Goal: Task Accomplishment & Management: Use online tool/utility

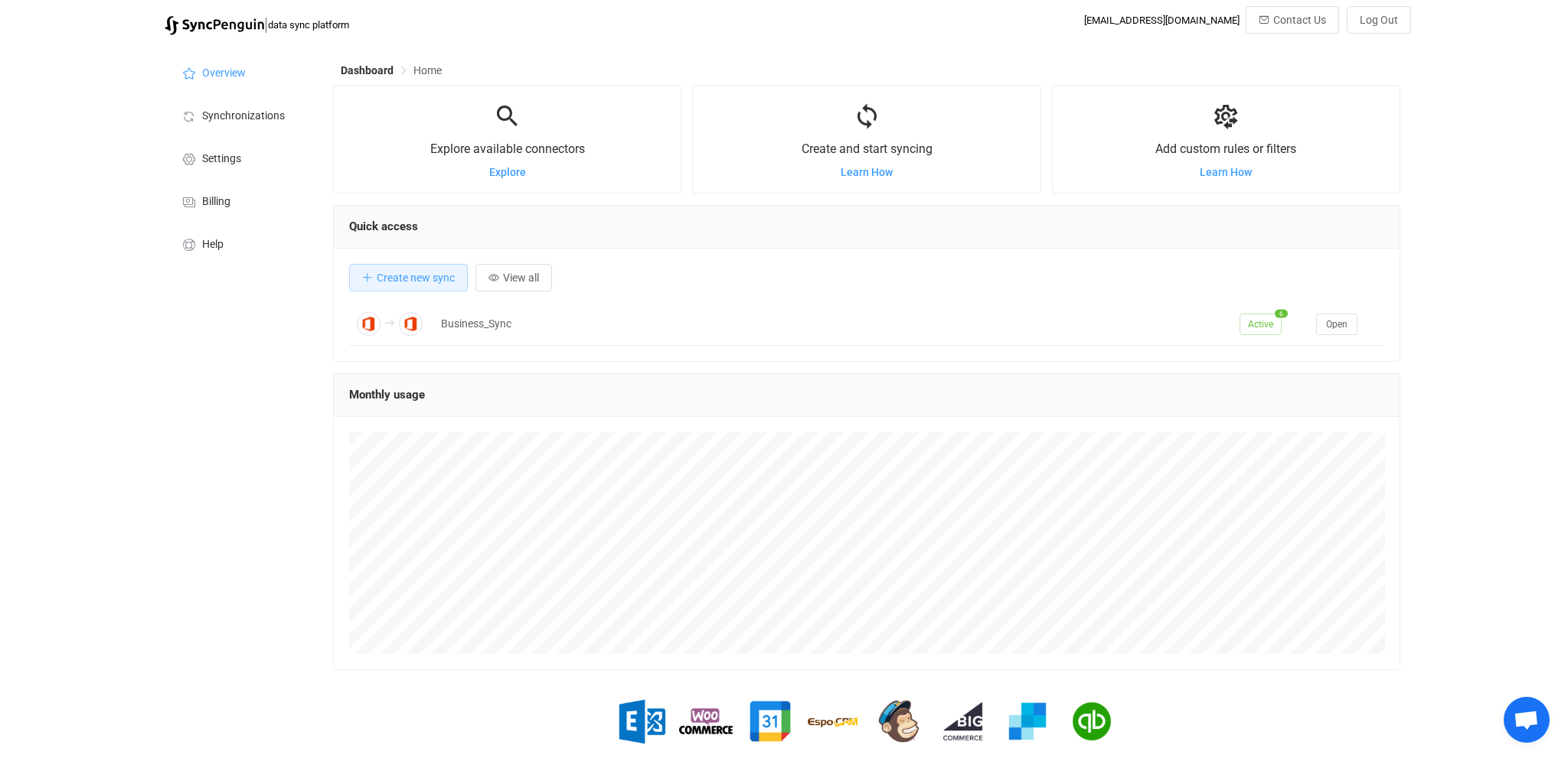
scroll to position [297, 1068]
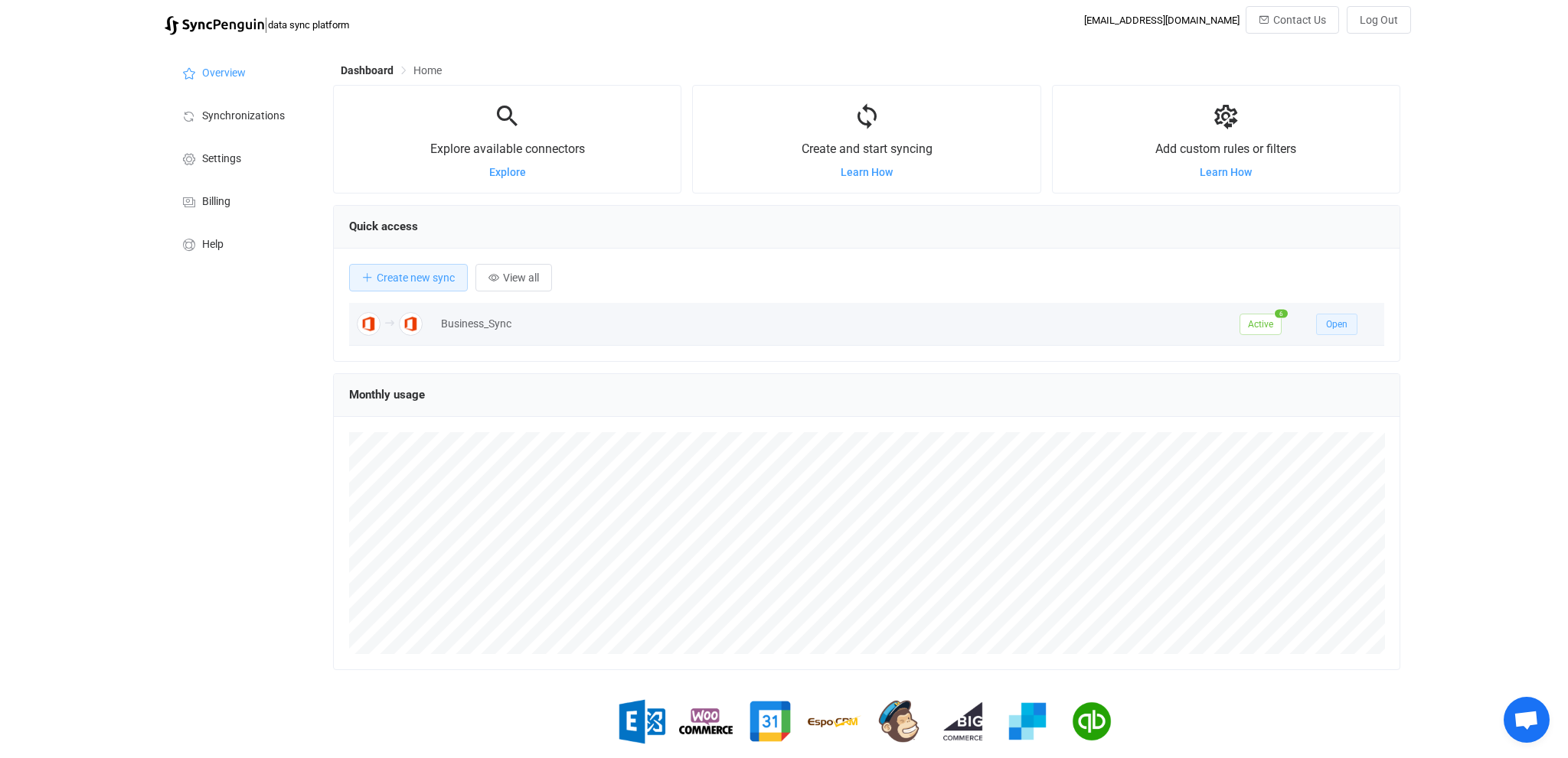
click at [1337, 323] on span "Open" at bounding box center [1337, 324] width 22 height 11
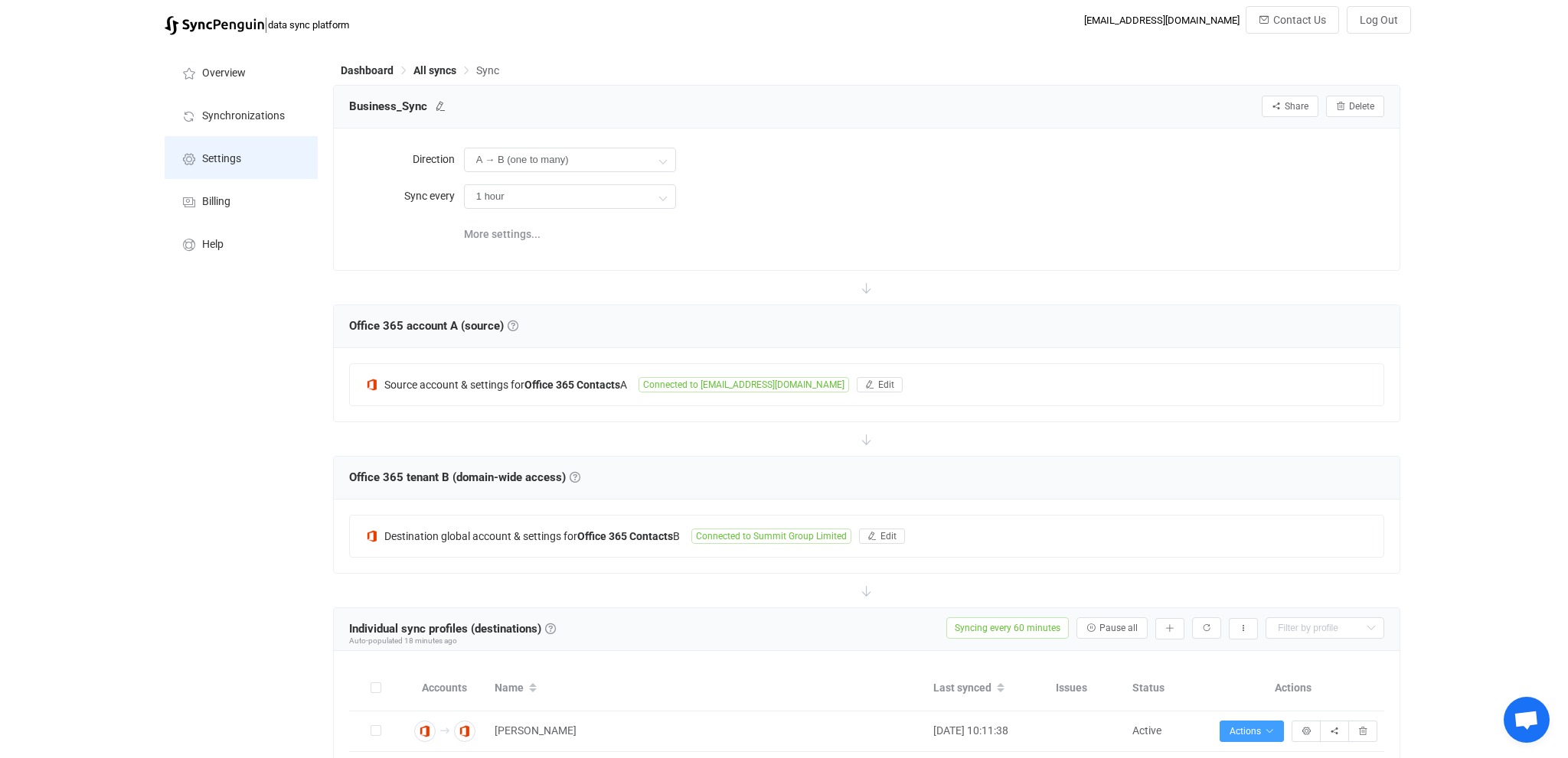
click at [219, 168] on li "Settings" at bounding box center [241, 157] width 153 height 43
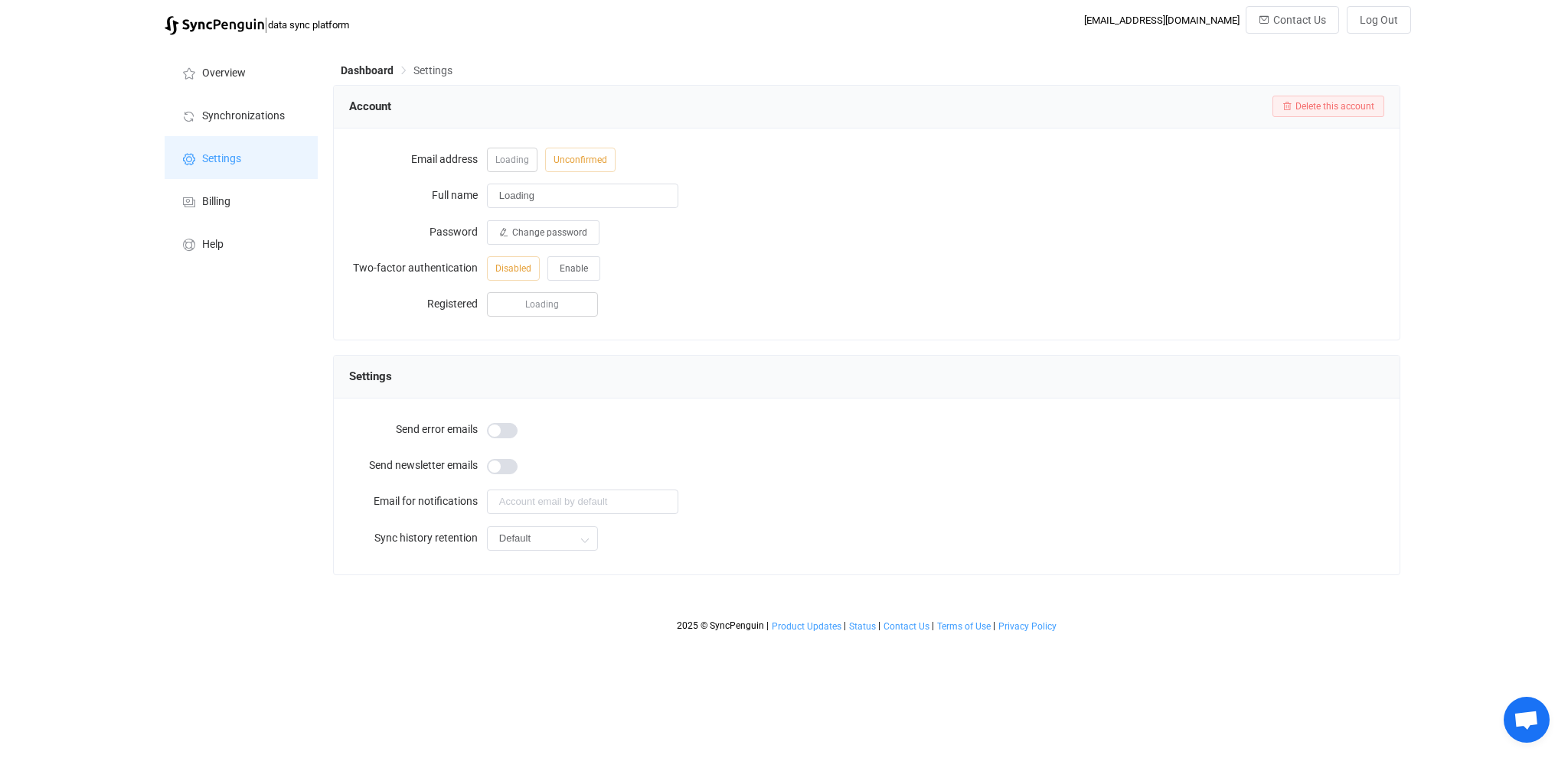
type input "[PERSON_NAME]"
click at [562, 502] on input "[EMAIL_ADDRESS][DOMAIN_NAME]" at bounding box center [582, 501] width 192 height 24
click at [562, 501] on input "[EMAIL_ADDRESS][DOMAIN_NAME]" at bounding box center [582, 501] width 192 height 24
click at [566, 503] on input "[EMAIL_ADDRESS][DOMAIN_NAME]" at bounding box center [582, 501] width 192 height 24
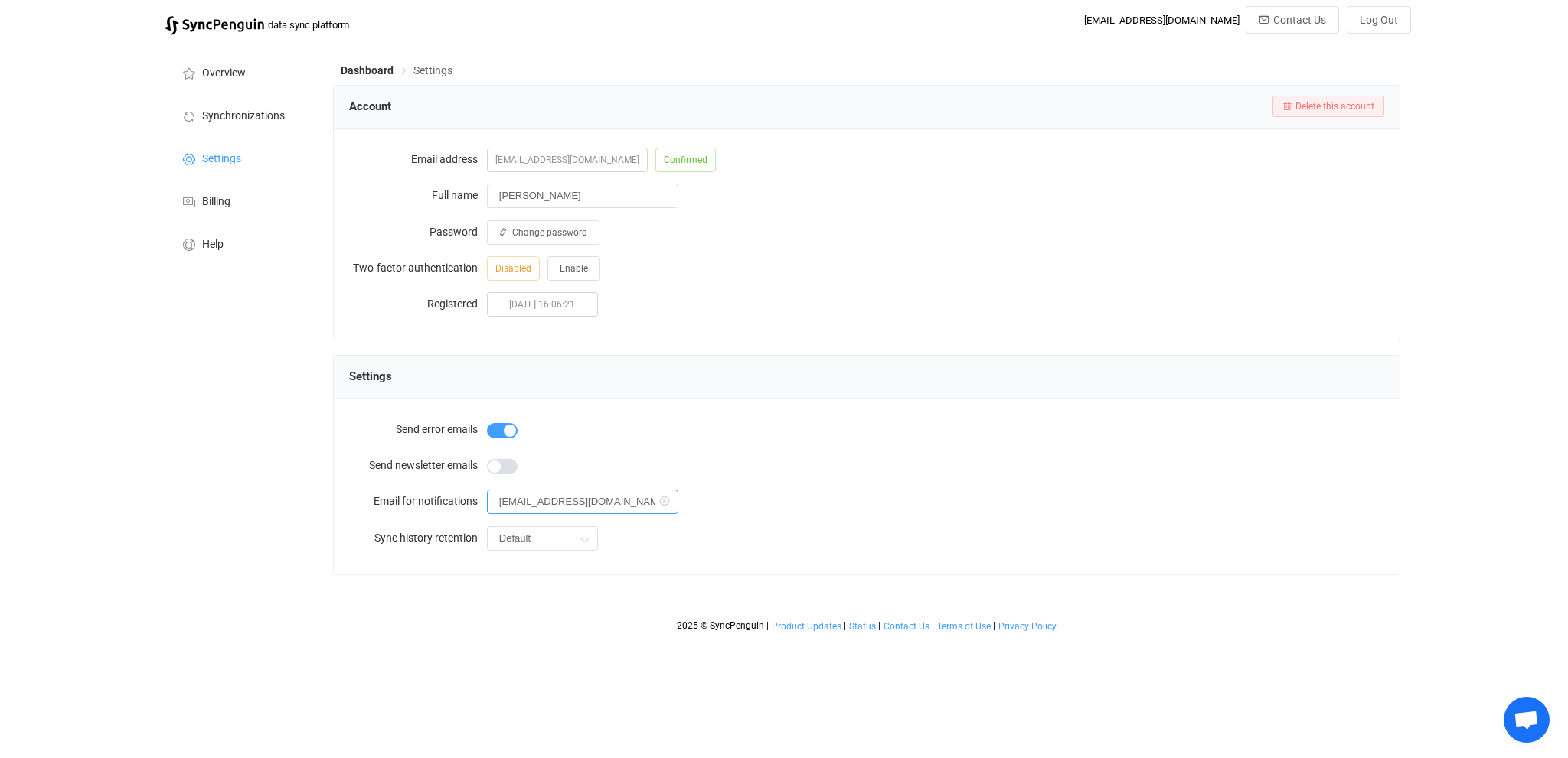
click at [566, 502] on input "[EMAIL_ADDRESS][DOMAIN_NAME]" at bounding box center [582, 501] width 192 height 24
paste input "[EMAIL_ADDRESS][DOMAIN_NAME]"
type input "[EMAIL_ADDRESS][DOMAIN_NAME]"
click at [712, 562] on div "Send error emails Send newsletter emails Email for notifications [EMAIL_ADDRESS…" at bounding box center [866, 486] width 1066 height 176
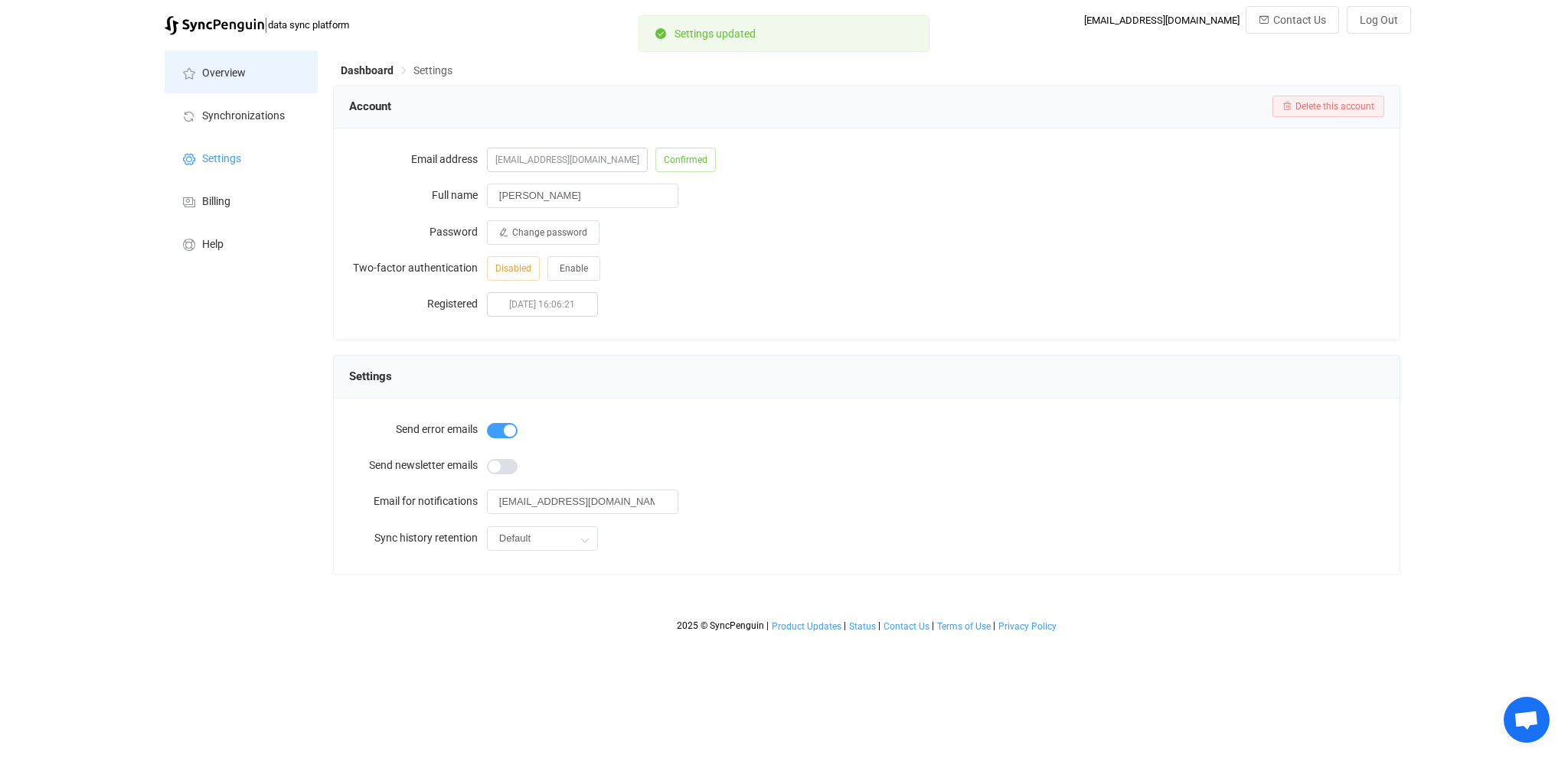
click at [213, 74] on span "Overview" at bounding box center [224, 74] width 43 height 13
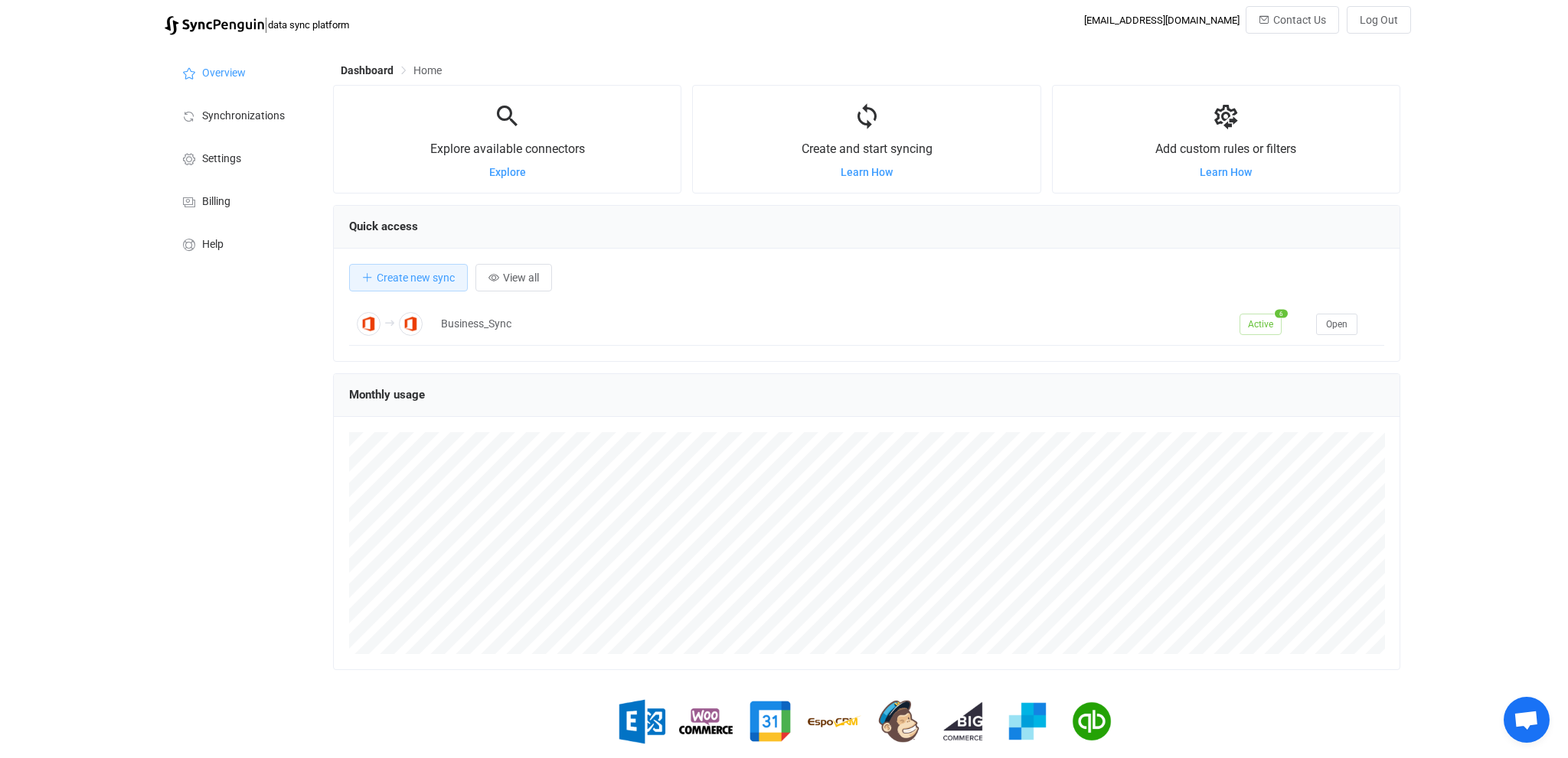
scroll to position [44, 0]
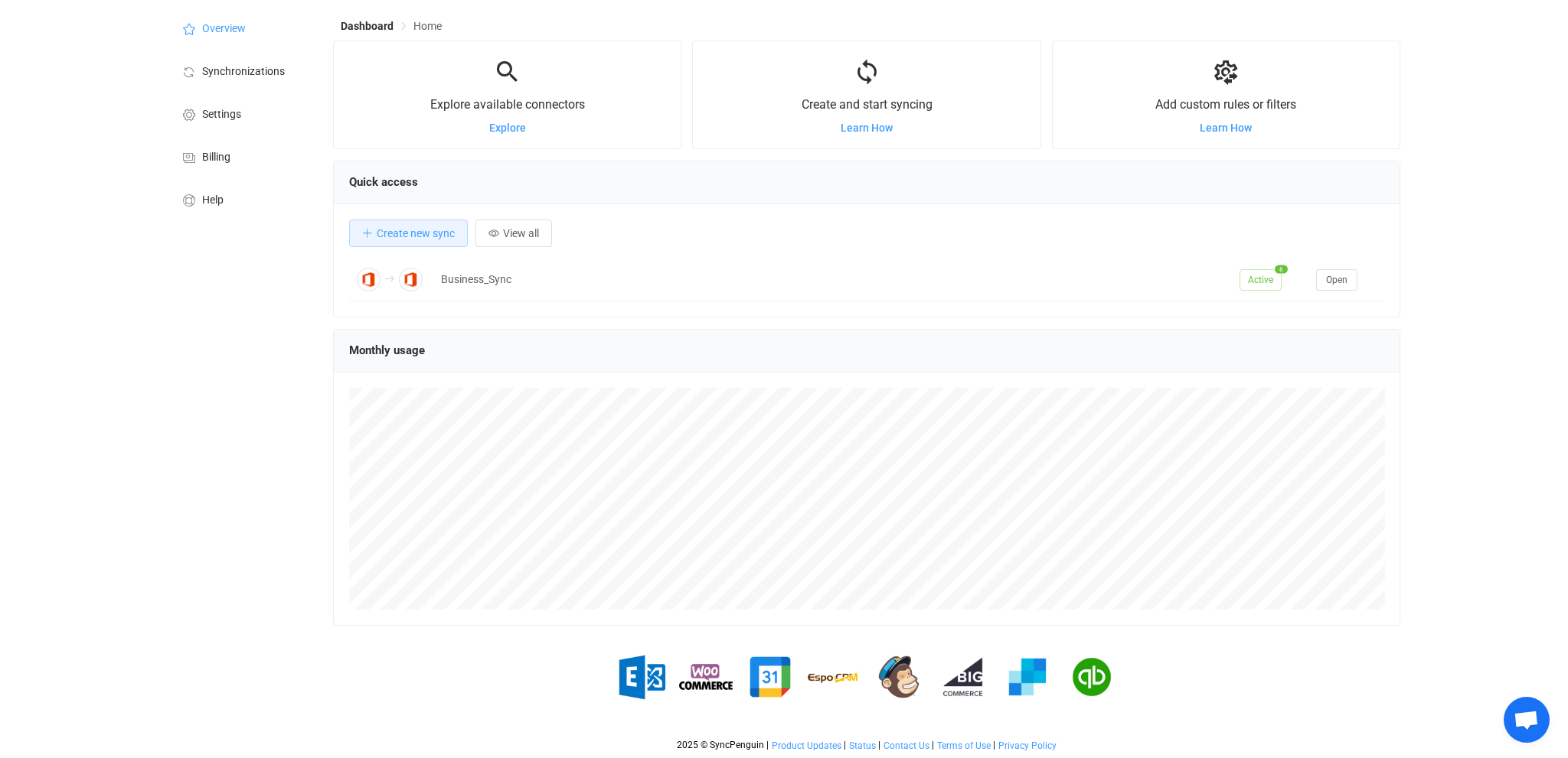
click at [160, 497] on div "Overview Synchronizations Settings Billing Help" at bounding box center [241, 379] width 168 height 761
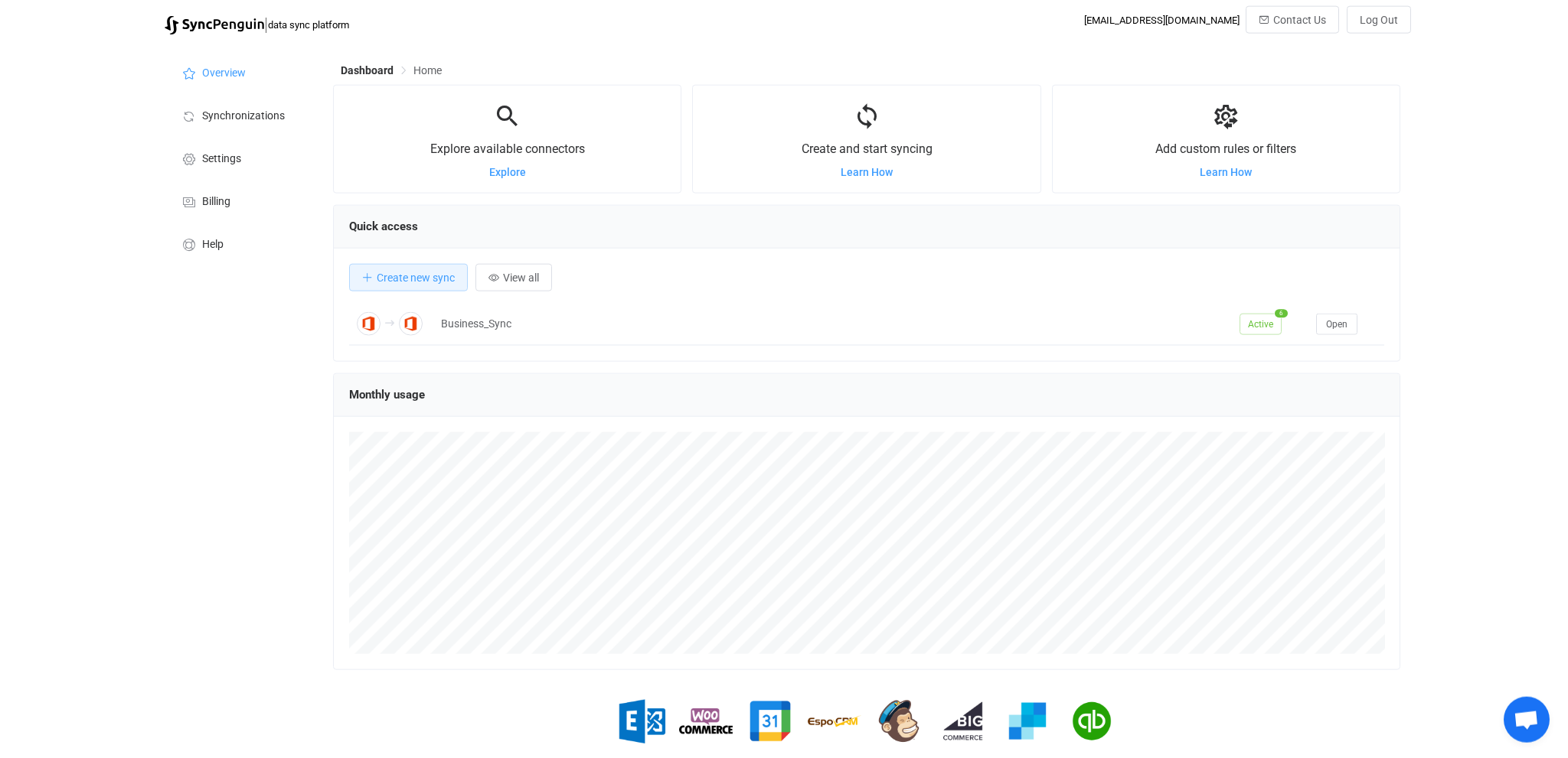
scroll to position [0, 0]
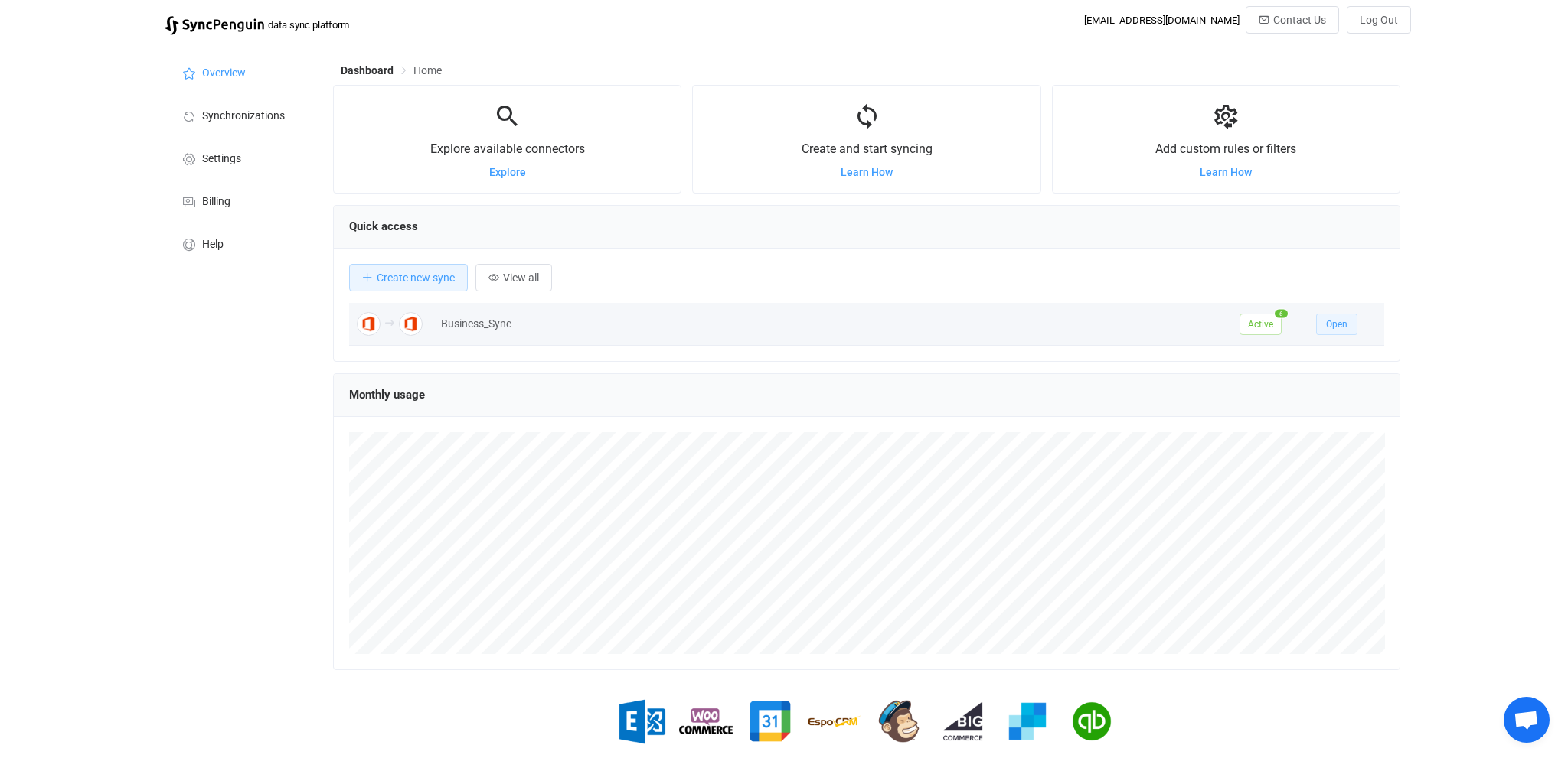
click at [1338, 321] on span "Open" at bounding box center [1337, 324] width 22 height 11
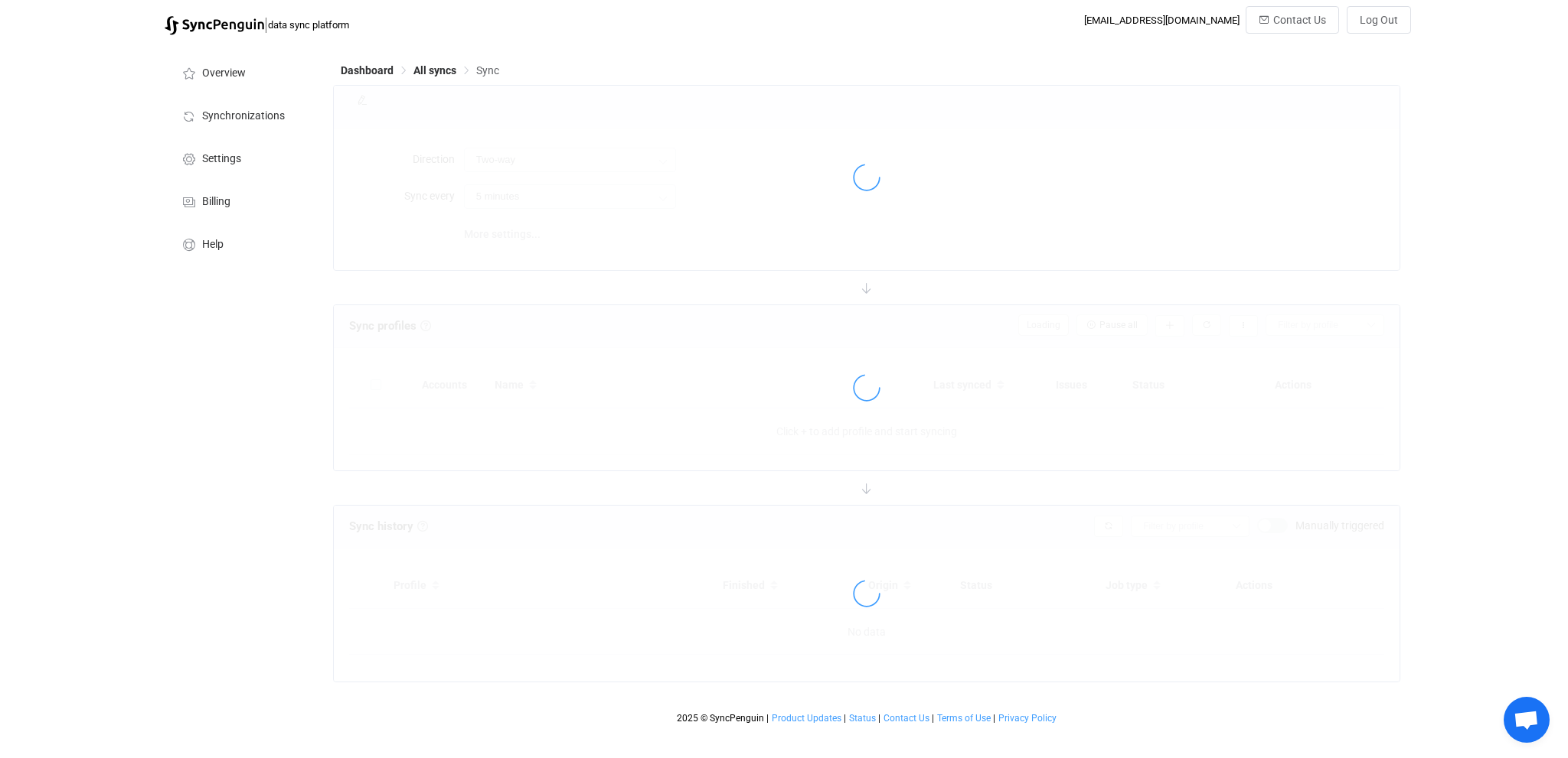
type input "A → B (one to many)"
type input "1 hour"
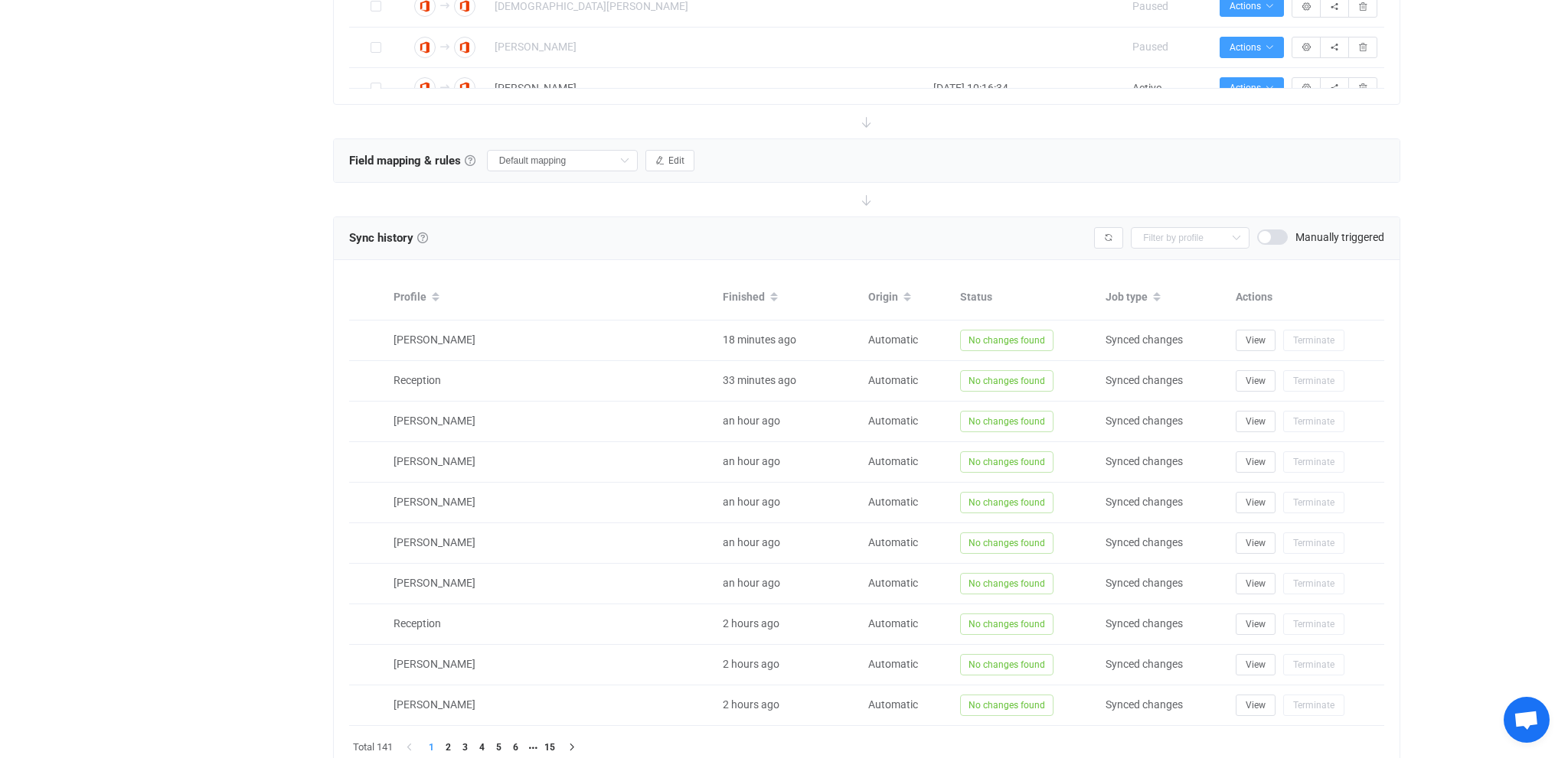
scroll to position [566, 0]
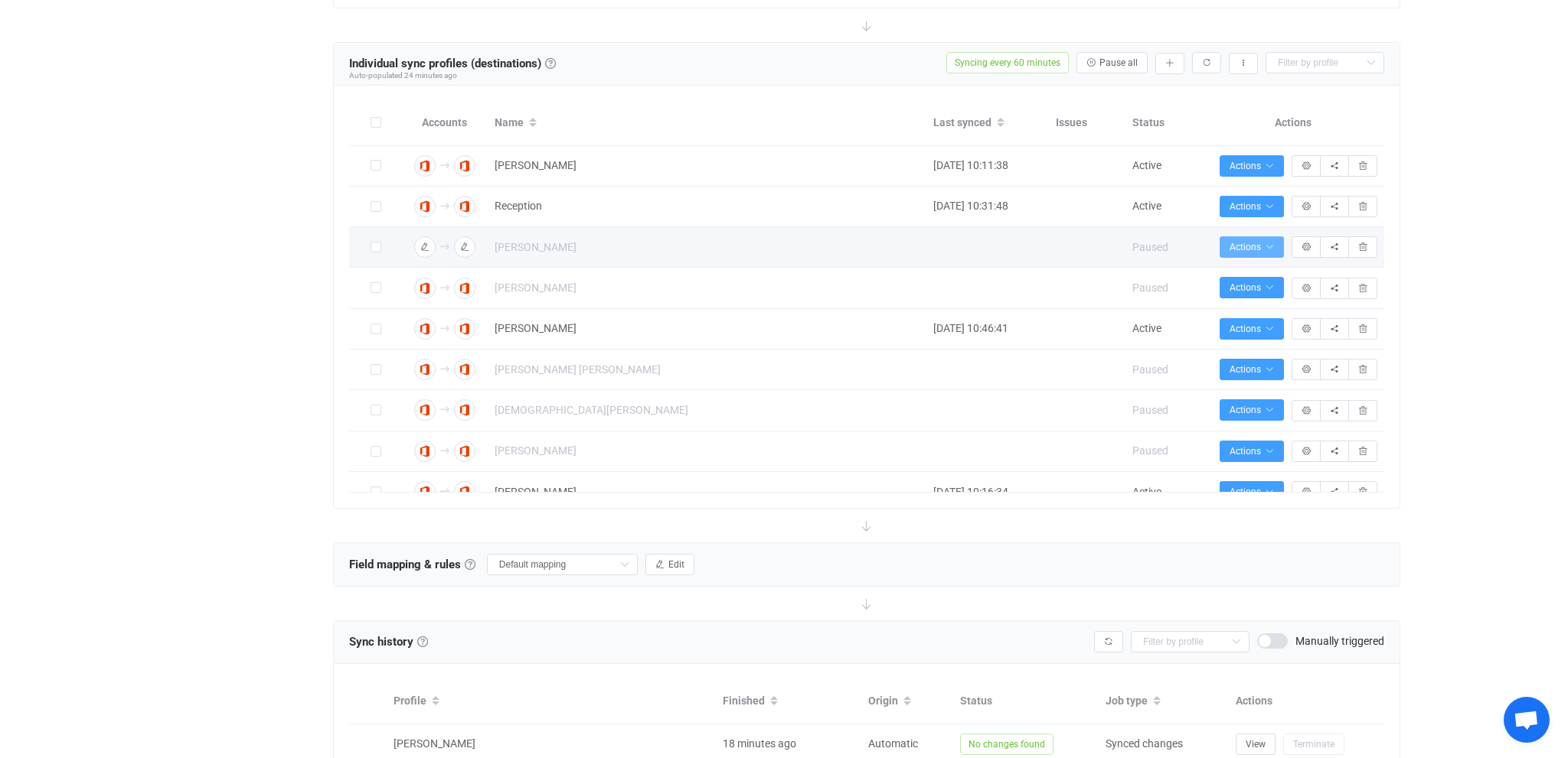
click at [1253, 250] on span "Actions" at bounding box center [1252, 247] width 44 height 11
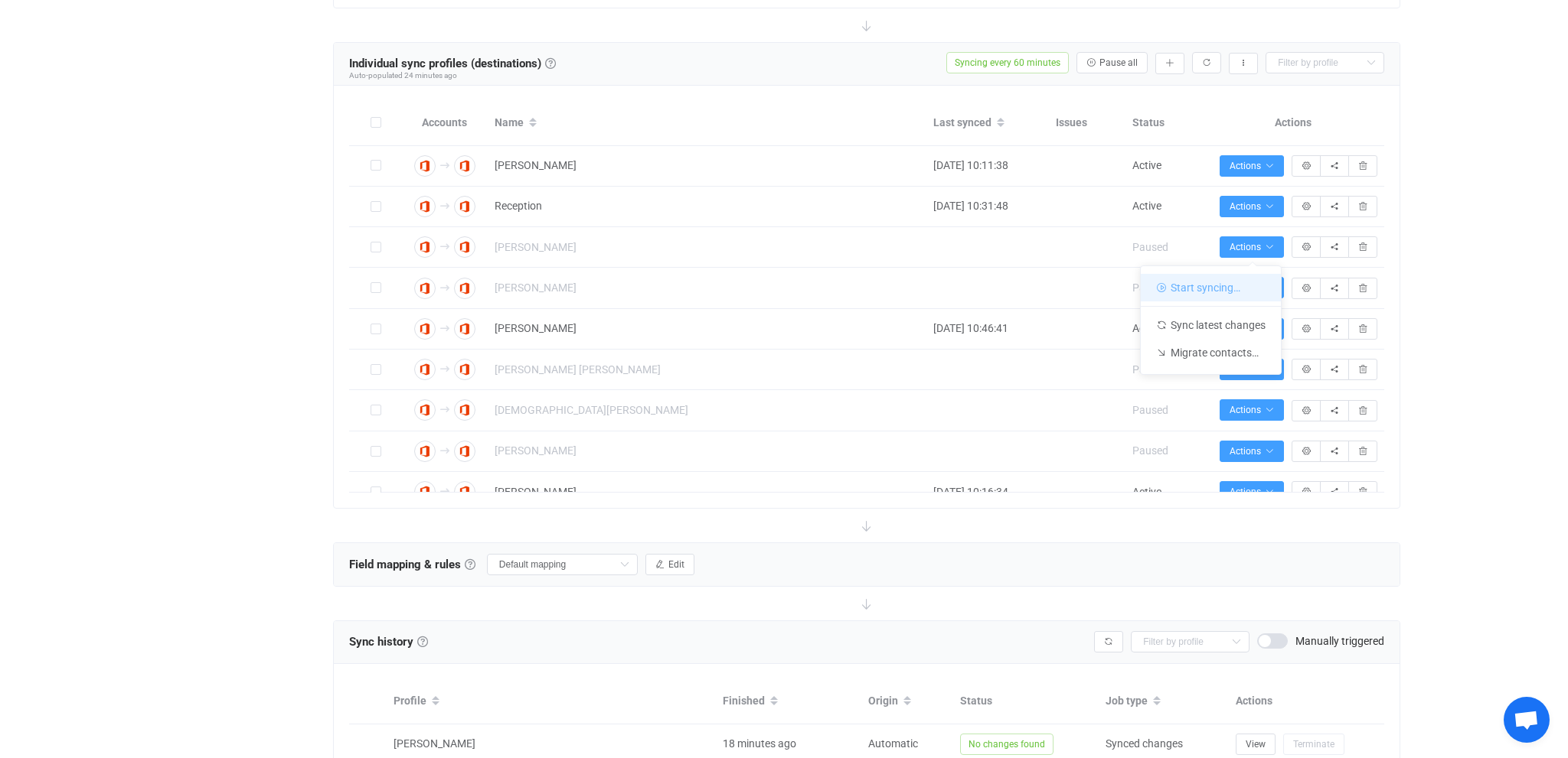
click at [1235, 283] on li "Start syncing…" at bounding box center [1211, 287] width 140 height 28
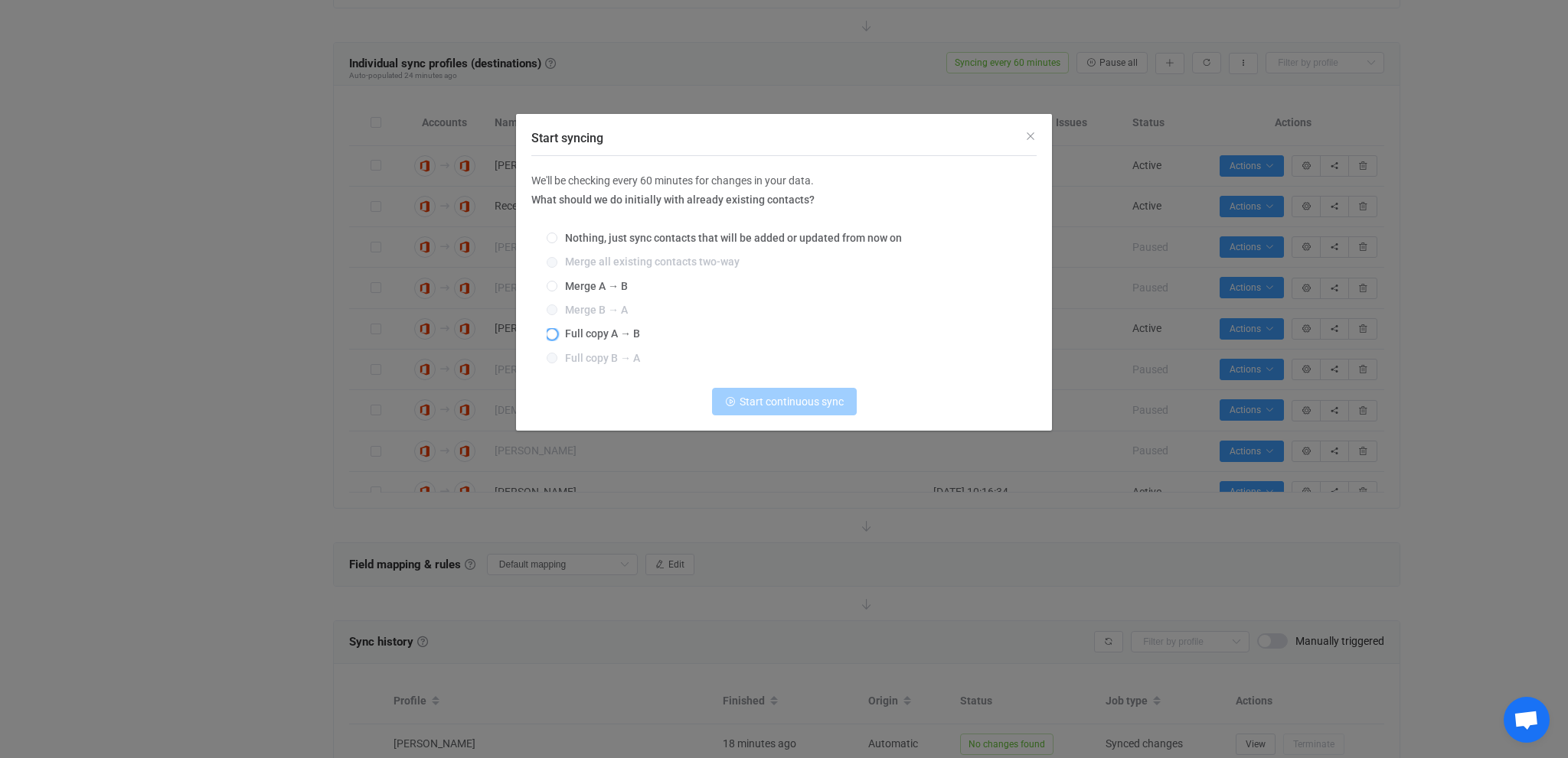
click at [608, 337] on span "Full copy A → B" at bounding box center [599, 333] width 83 height 13
click at [558, 337] on input "Full copy A → B" at bounding box center [552, 335] width 11 height 13
radio input "true"
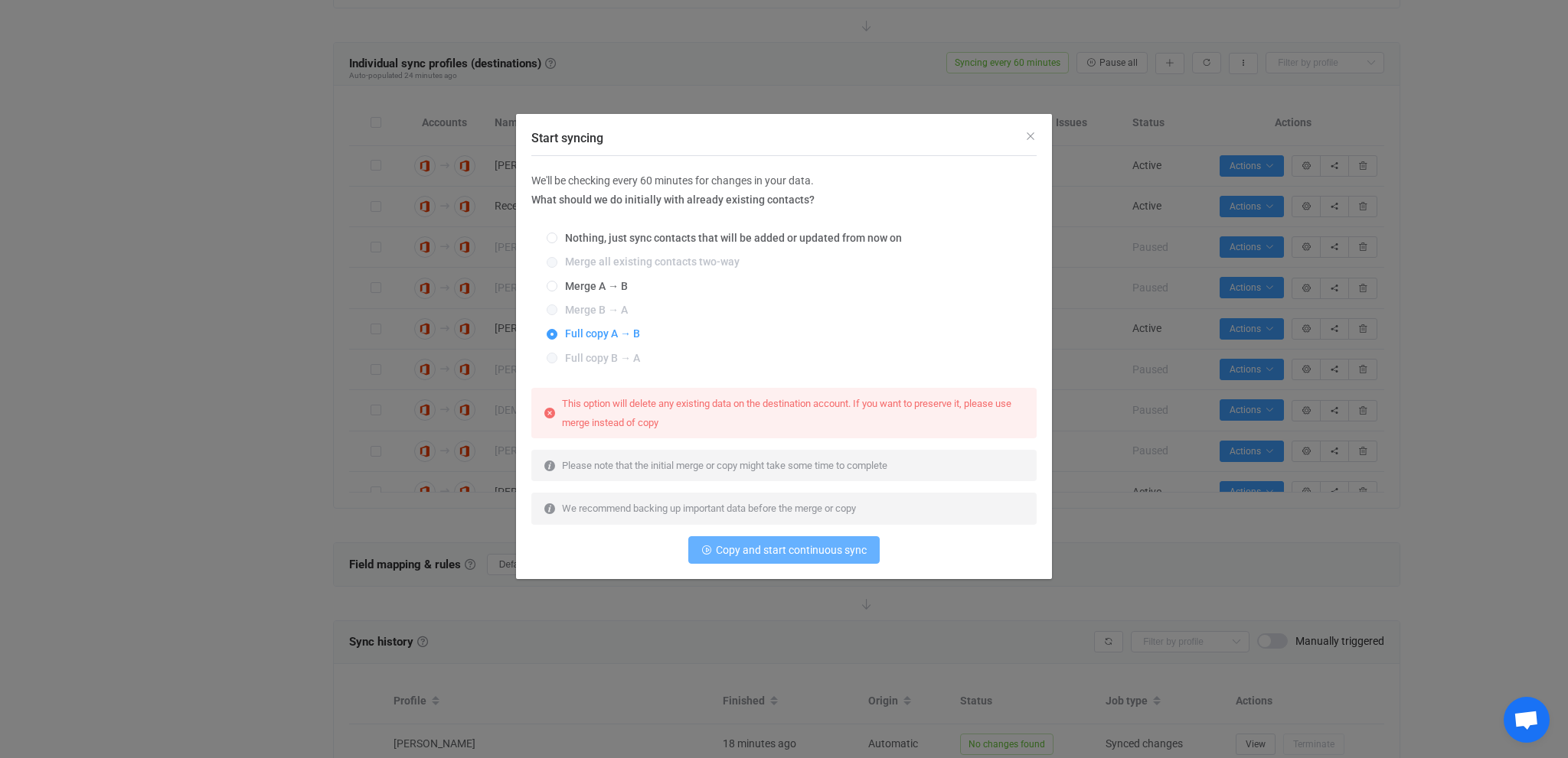
click at [741, 548] on span "Copy and start continuous sync" at bounding box center [791, 550] width 151 height 13
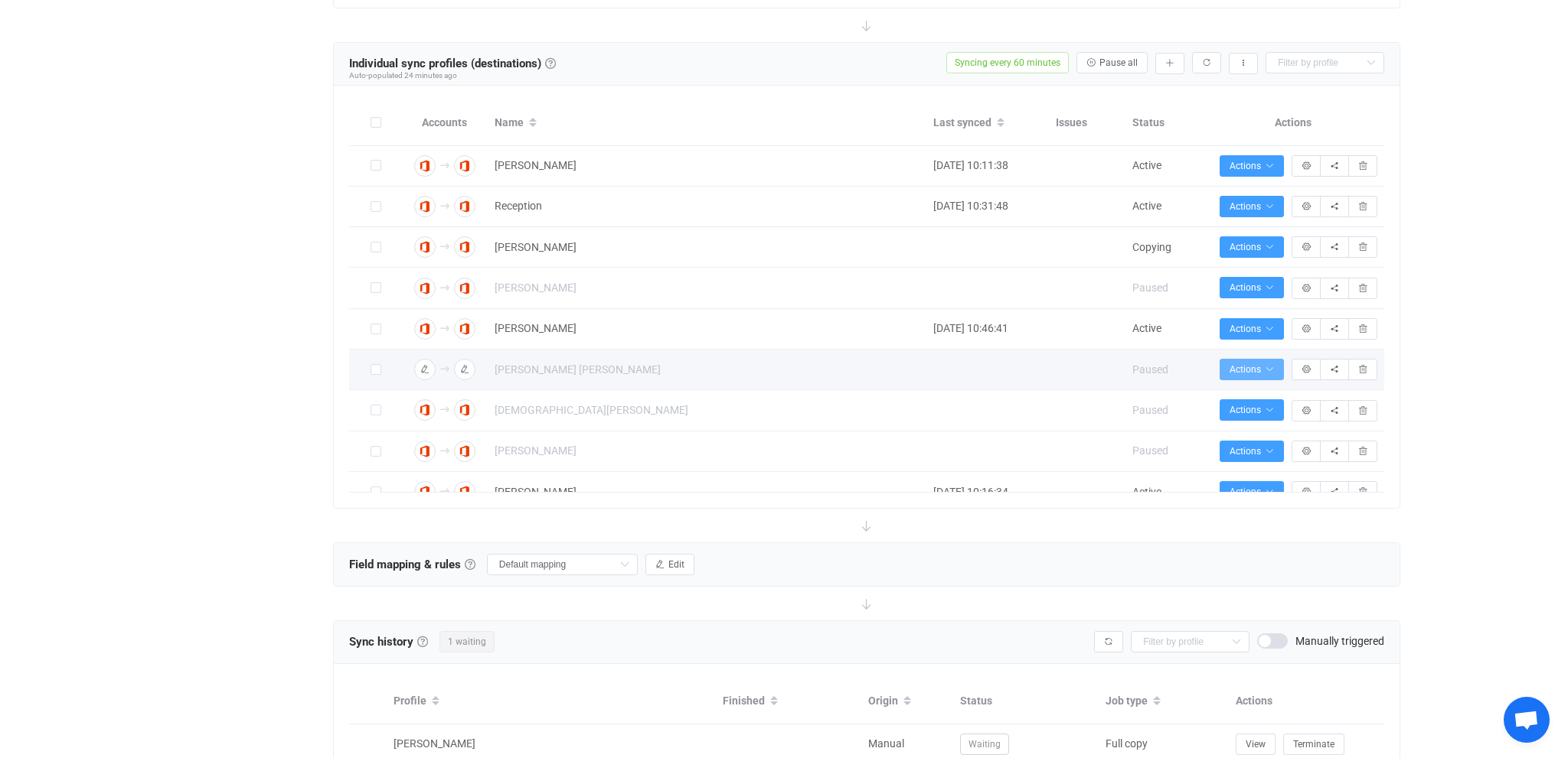
click at [1265, 370] on span "Actions" at bounding box center [1252, 369] width 44 height 11
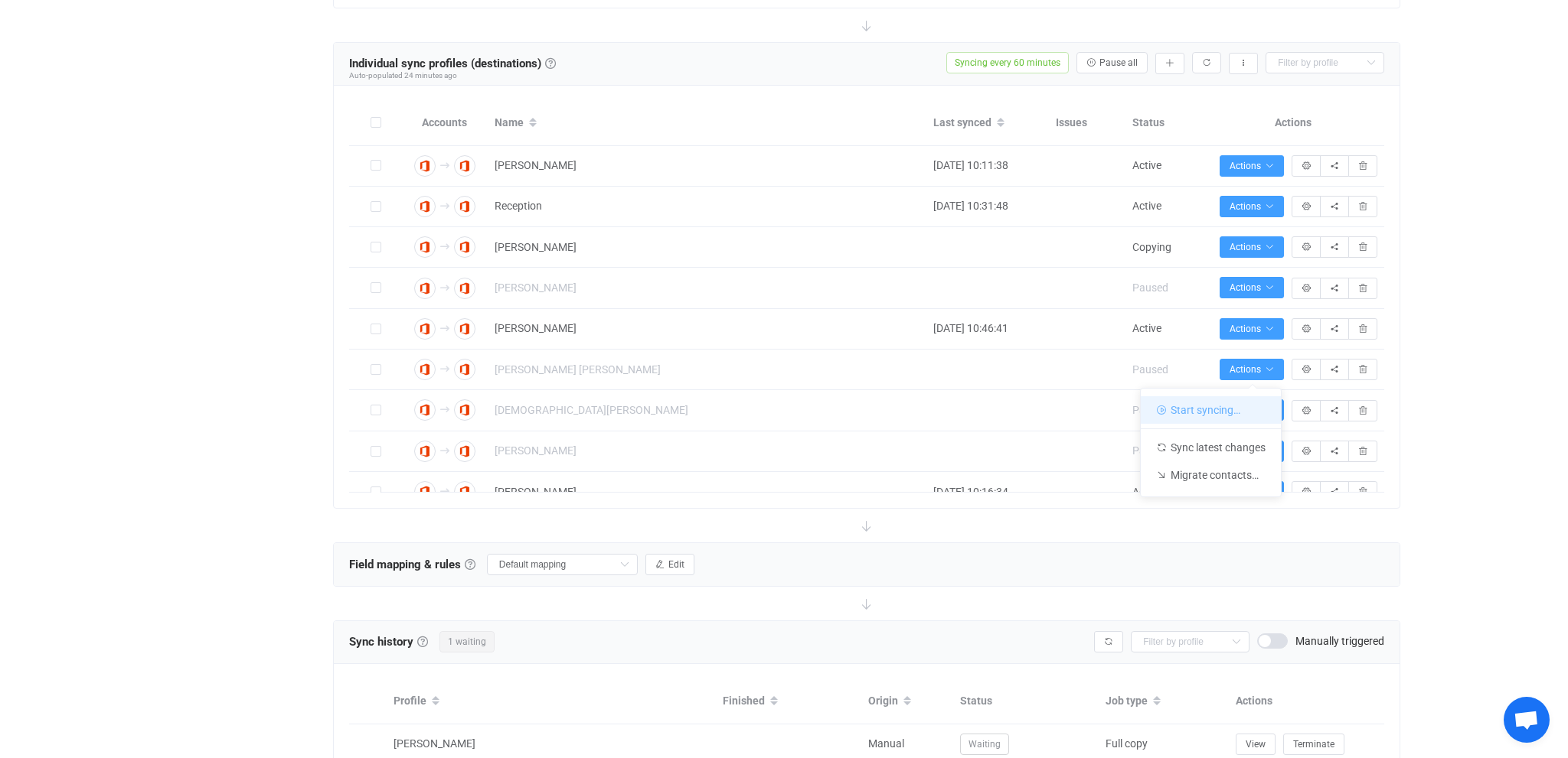
click at [1193, 413] on li "Start syncing…" at bounding box center [1211, 410] width 140 height 28
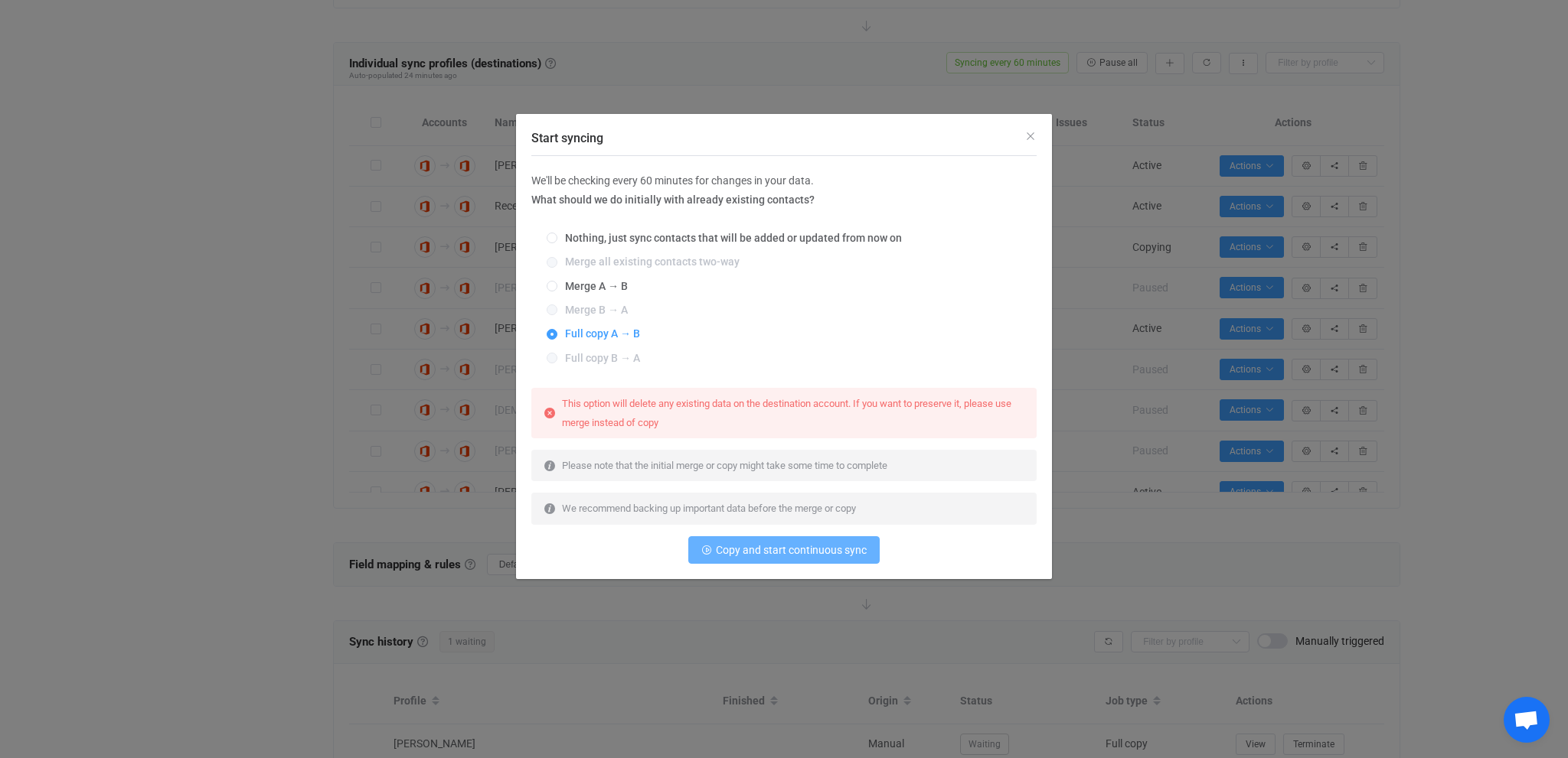
click at [738, 552] on span "Copy and start continuous sync" at bounding box center [791, 550] width 151 height 13
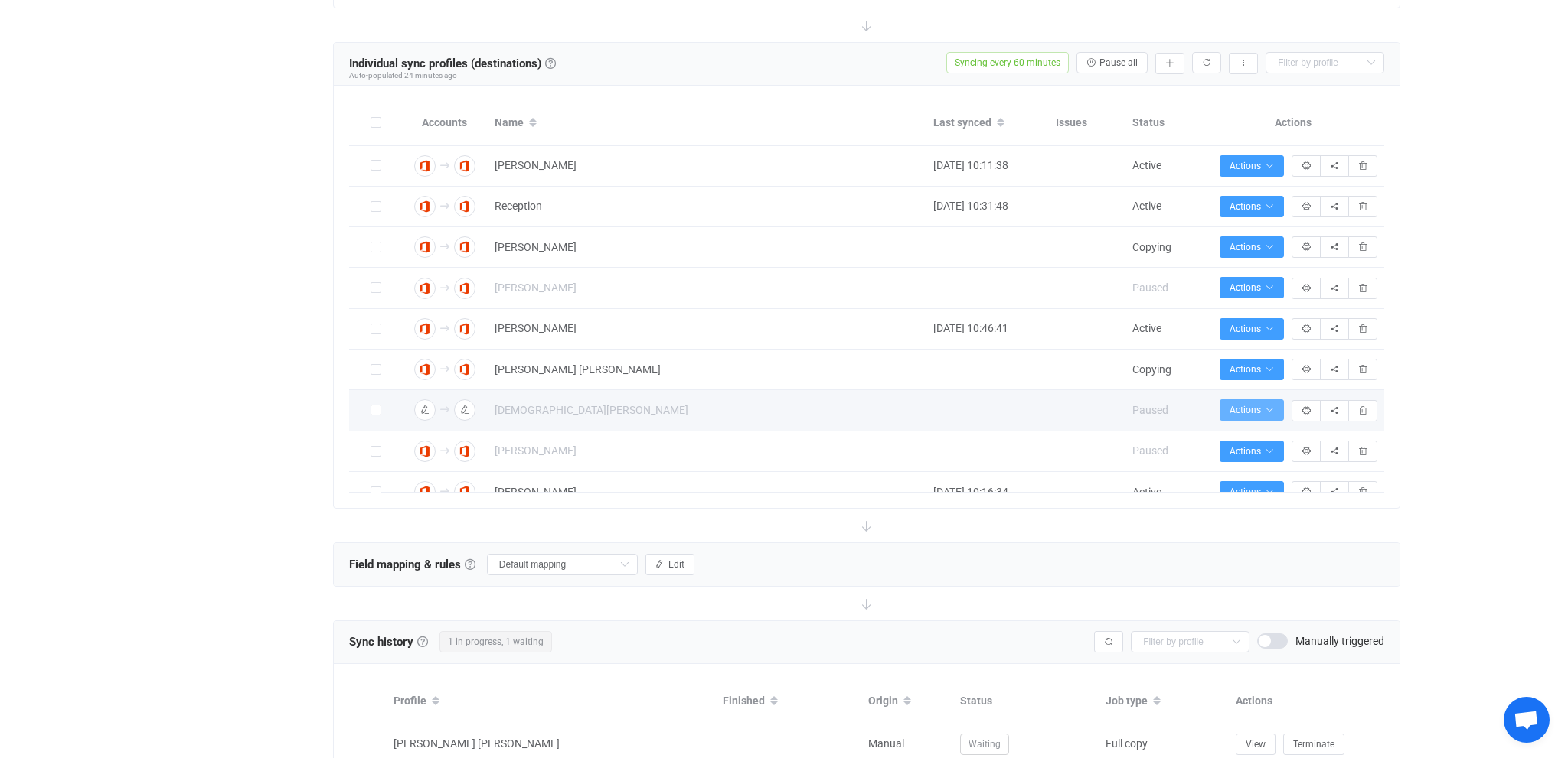
click at [1242, 411] on span "Actions" at bounding box center [1252, 410] width 44 height 11
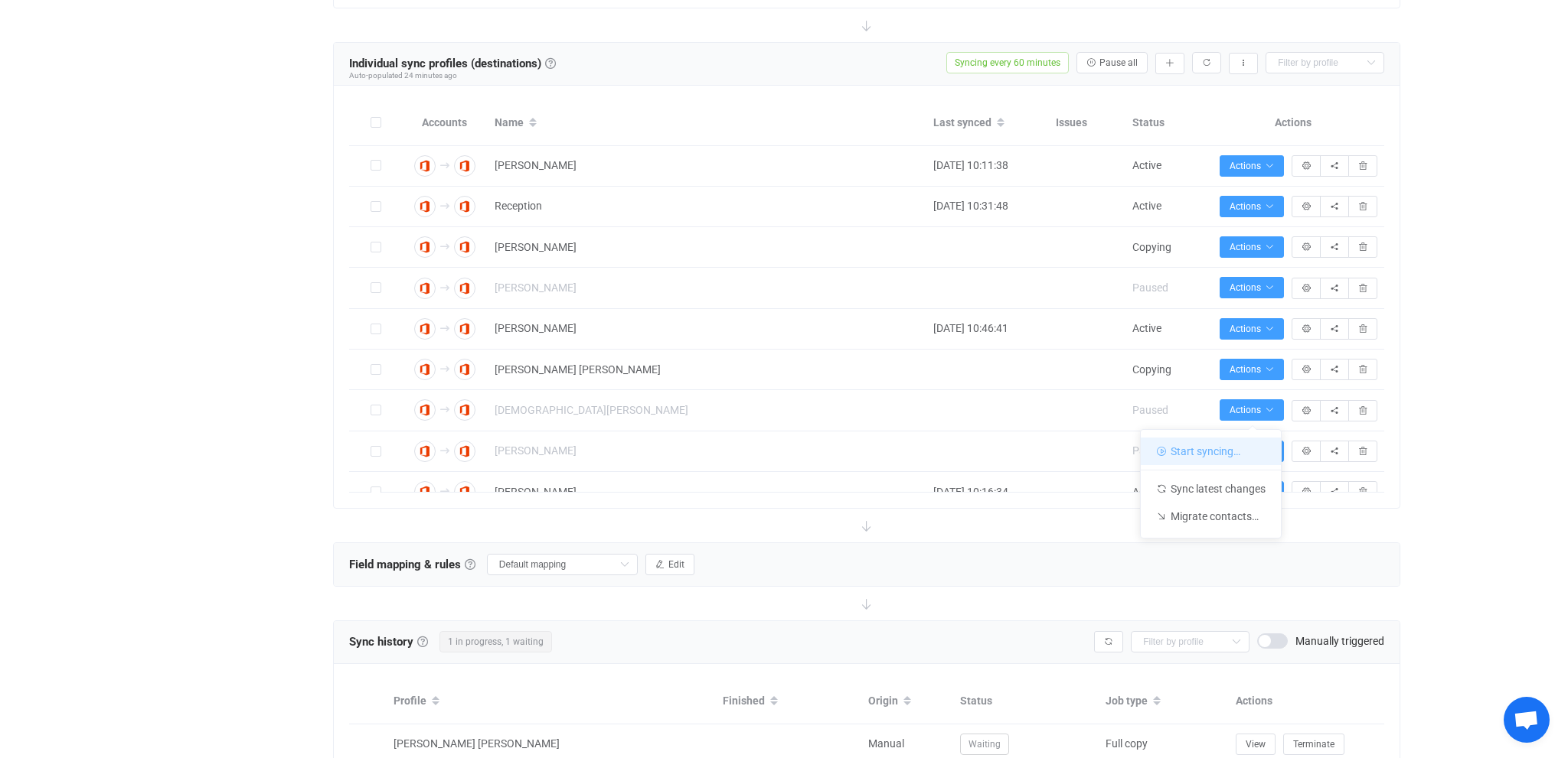
click at [1203, 461] on li "Start syncing…" at bounding box center [1211, 451] width 140 height 28
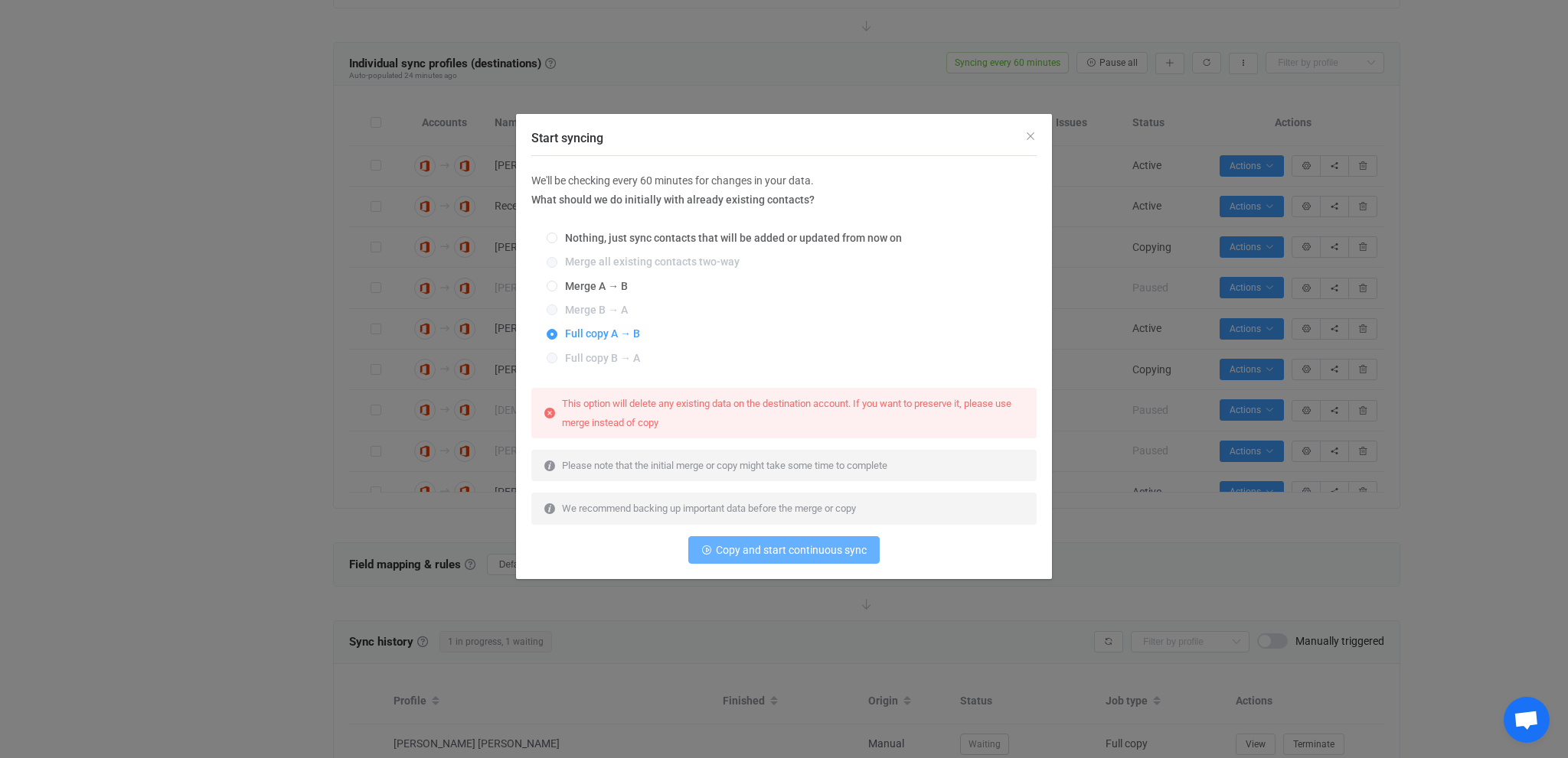
click at [761, 551] on span "Copy and start continuous sync" at bounding box center [791, 550] width 151 height 13
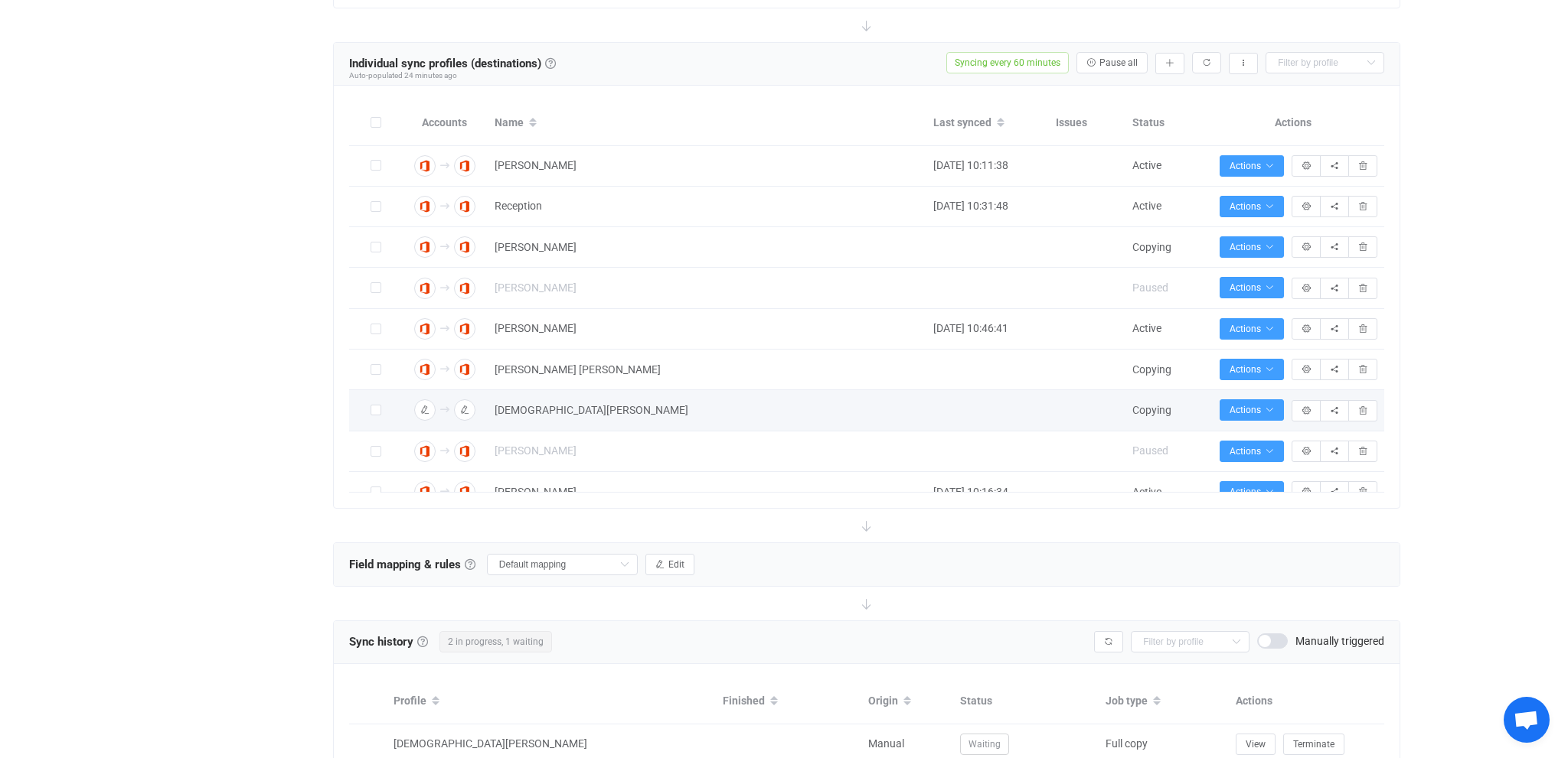
scroll to position [142, 0]
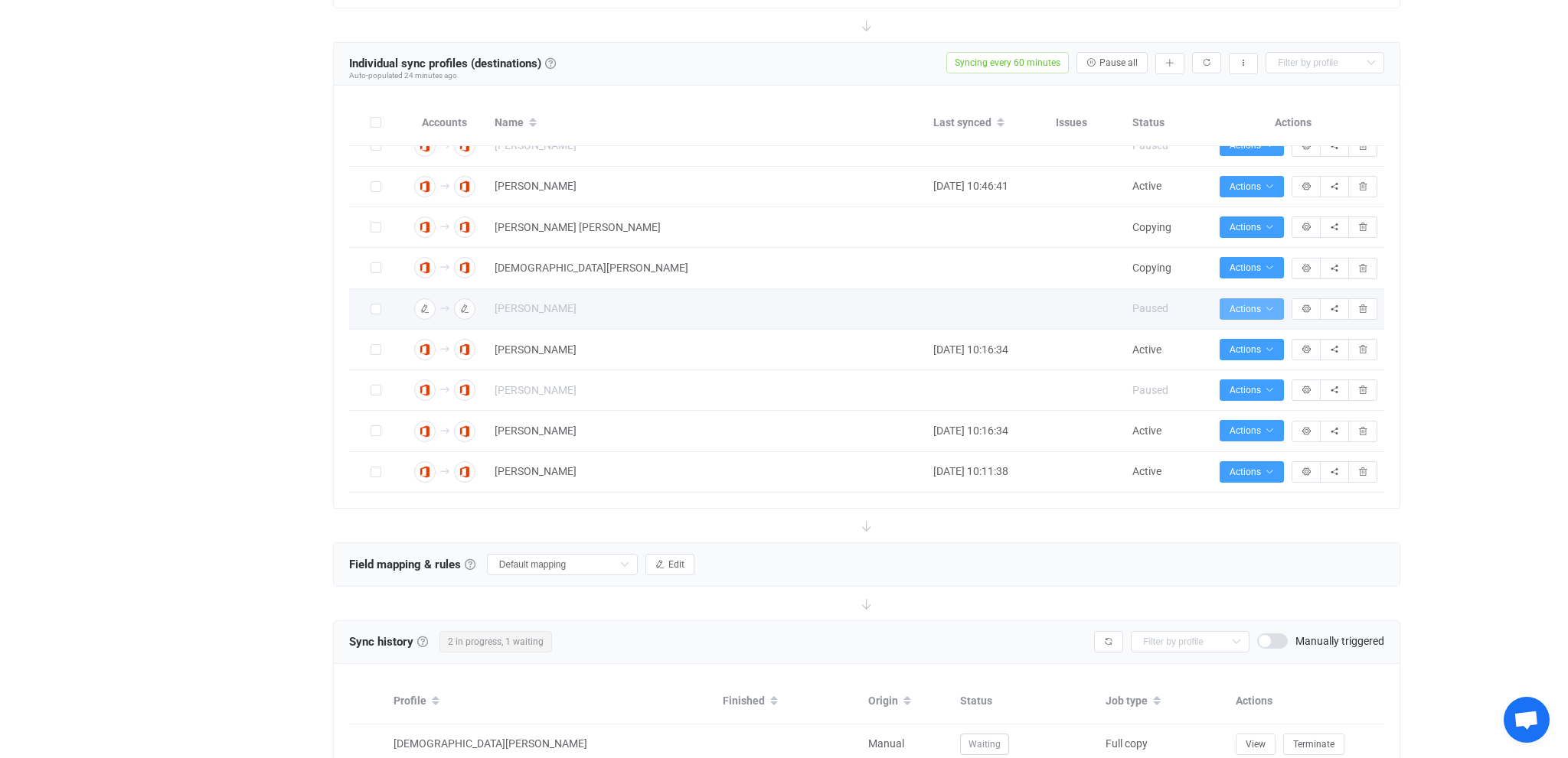
click at [1251, 316] on button "Actions" at bounding box center [1252, 309] width 64 height 22
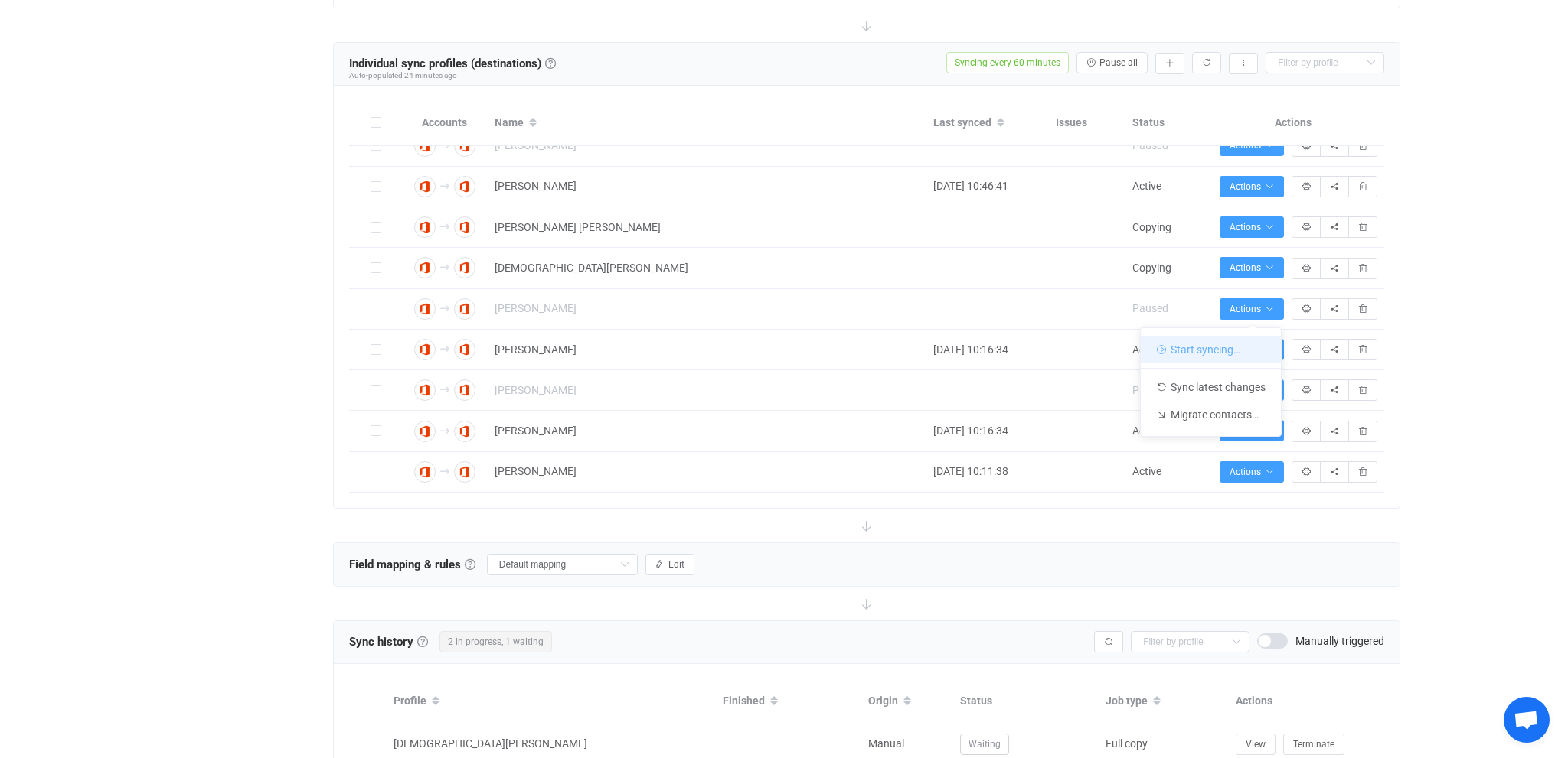
click at [1196, 354] on li "Start syncing…" at bounding box center [1211, 349] width 140 height 28
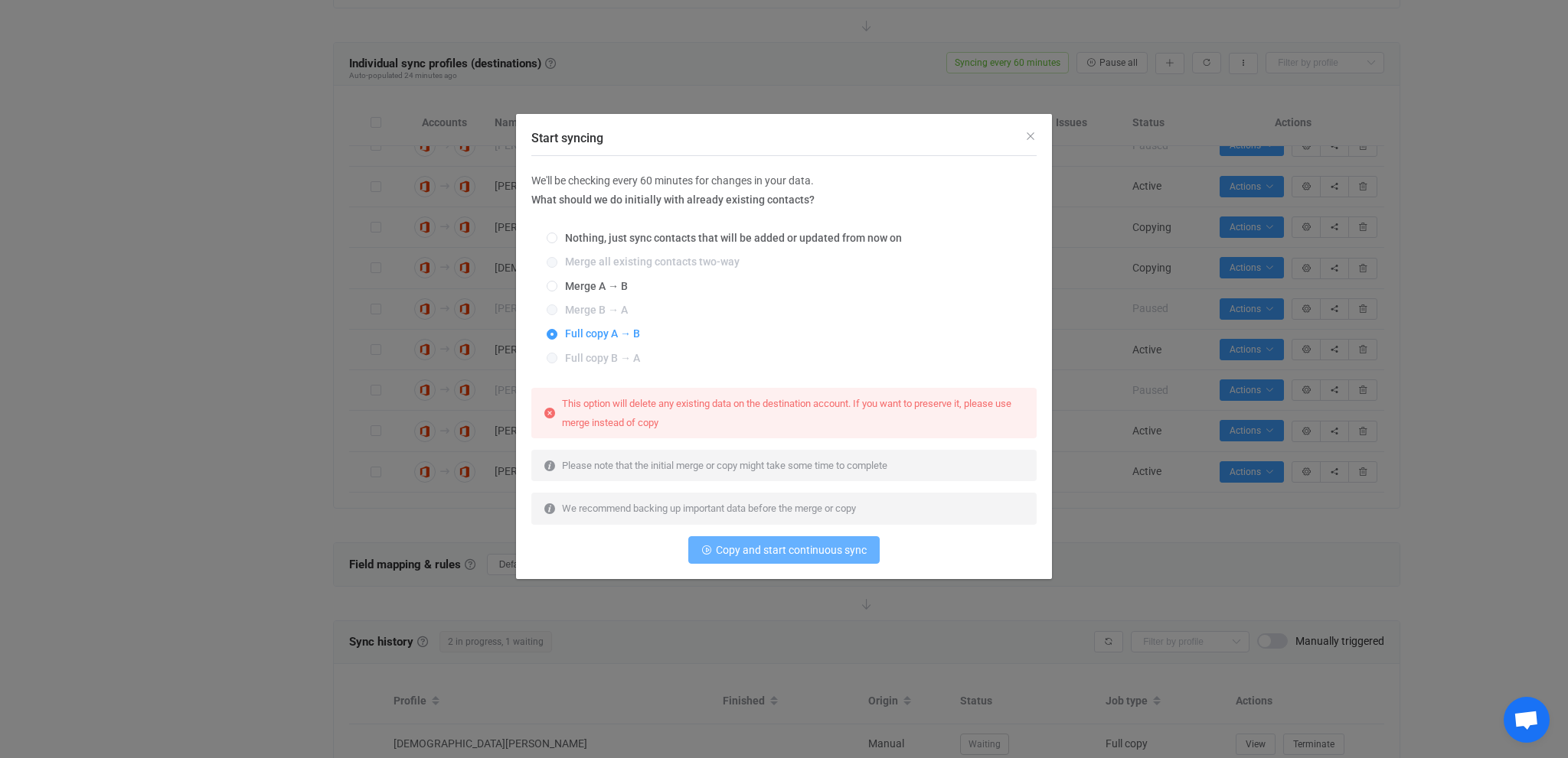
click at [786, 556] on span "Copy and start continuous sync" at bounding box center [791, 550] width 151 height 13
